Goal: Task Accomplishment & Management: Use online tool/utility

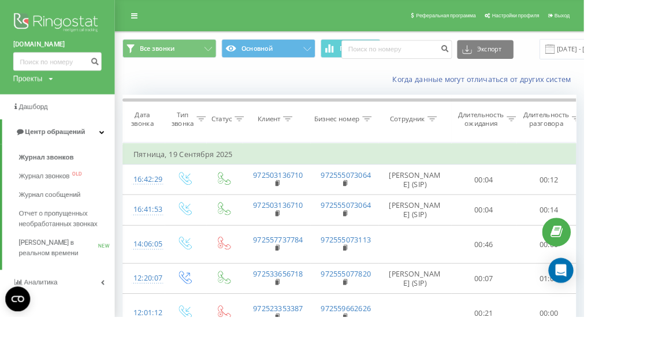
click at [69, 175] on span "Журнал звонков" at bounding box center [51, 175] width 61 height 12
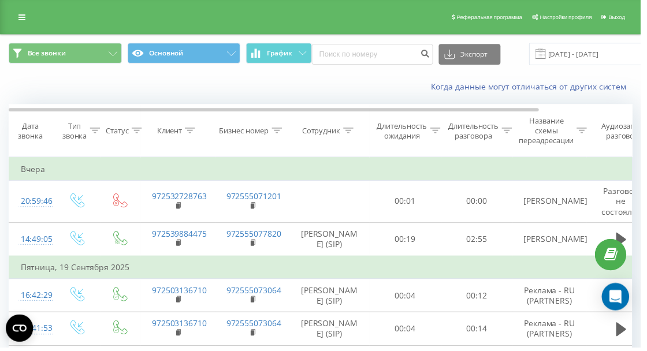
click at [21, 23] on link at bounding box center [22, 17] width 21 height 16
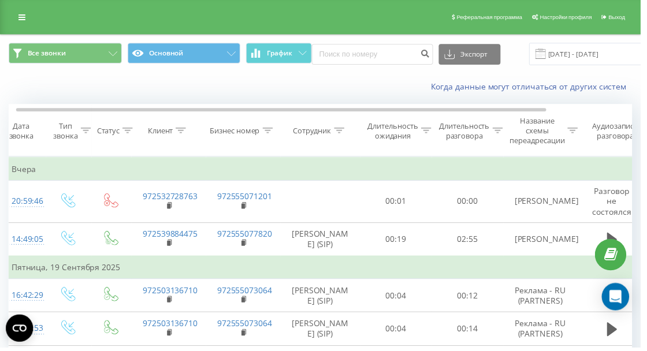
click at [23, 23] on link at bounding box center [22, 17] width 21 height 16
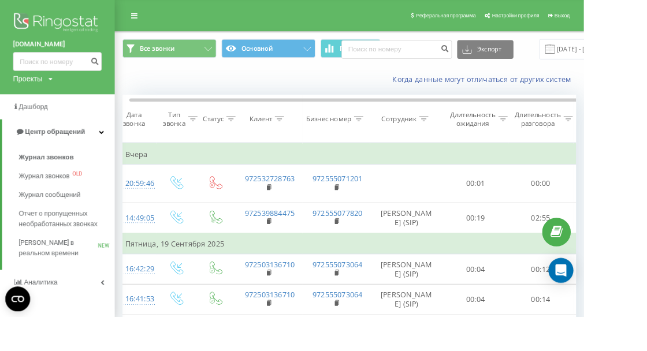
click at [81, 246] on span "Отчет о пропущенных необработанных звонках" at bounding box center [71, 242] width 101 height 23
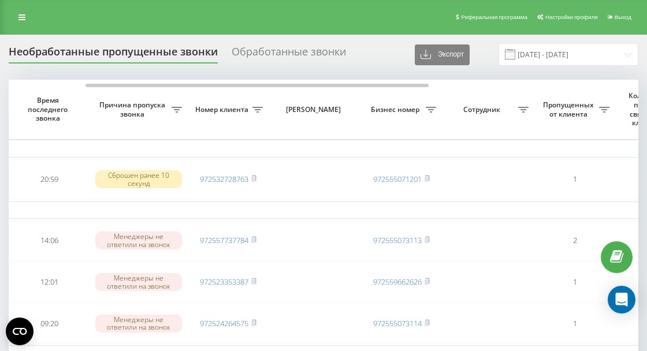
scroll to position [0, 138]
click at [25, 21] on link at bounding box center [22, 17] width 21 height 16
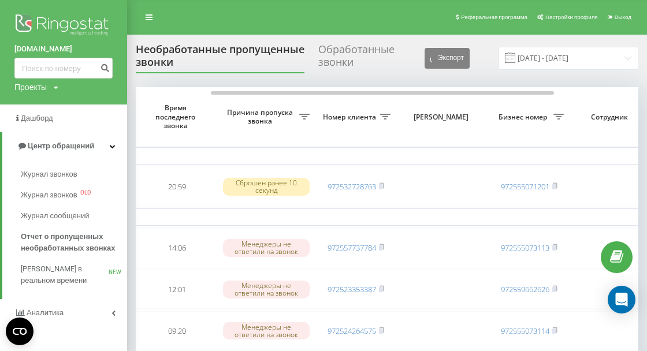
click at [71, 173] on span "Журнал звонков" at bounding box center [49, 175] width 57 height 12
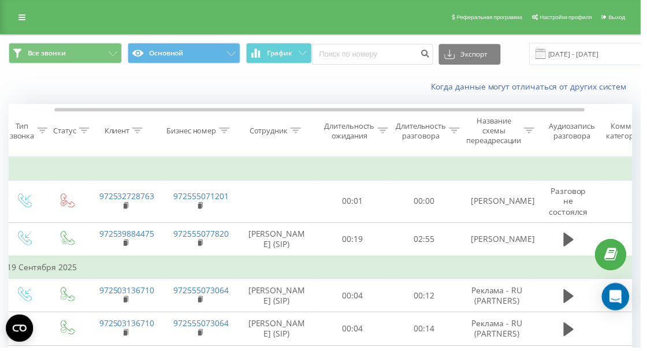
scroll to position [0, 110]
